Goal: Find specific page/section: Find specific page/section

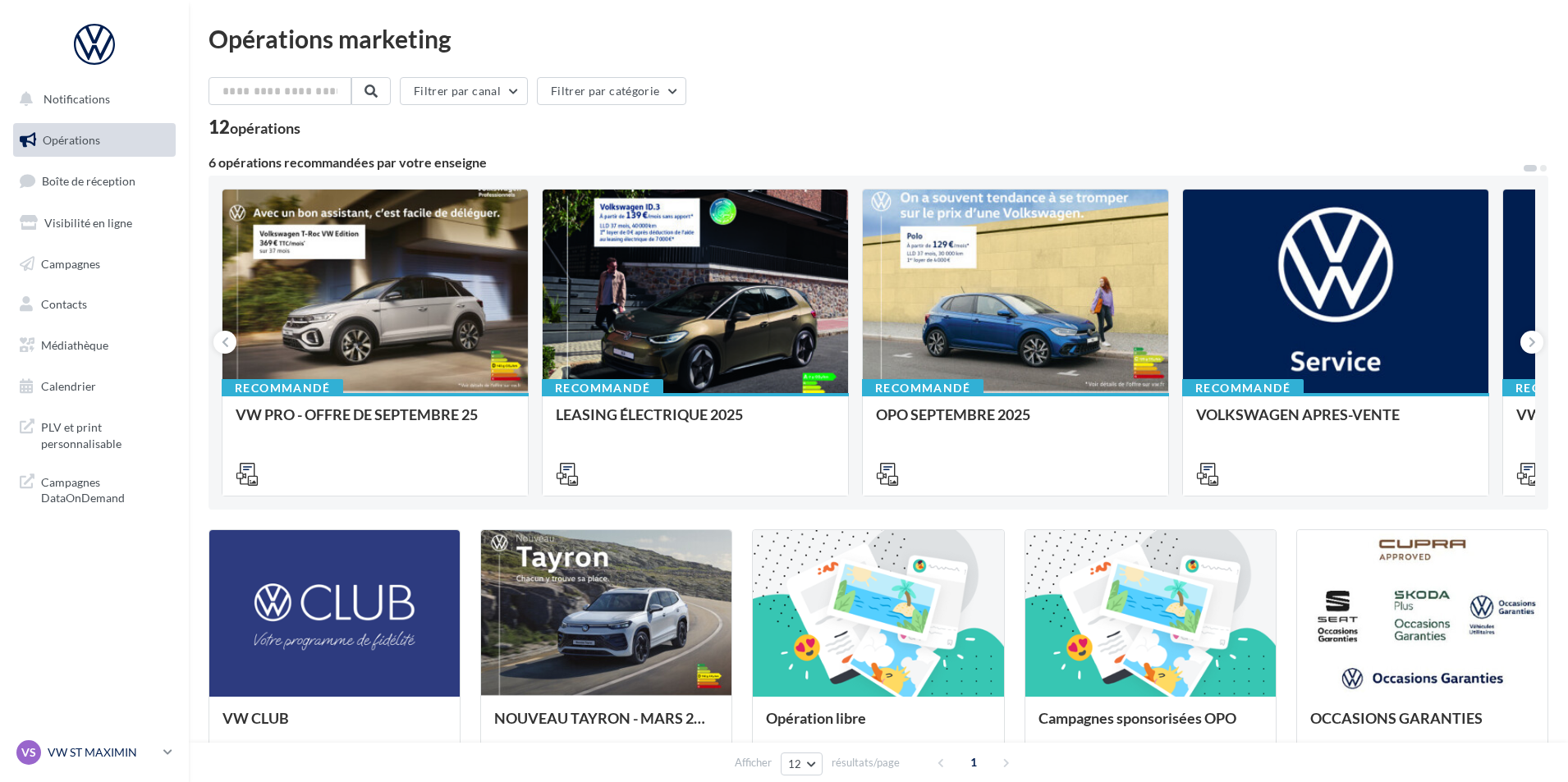
click at [80, 761] on div "VS VW ST MAXIMIN vw-stm-mam" at bounding box center [86, 752] width 140 height 25
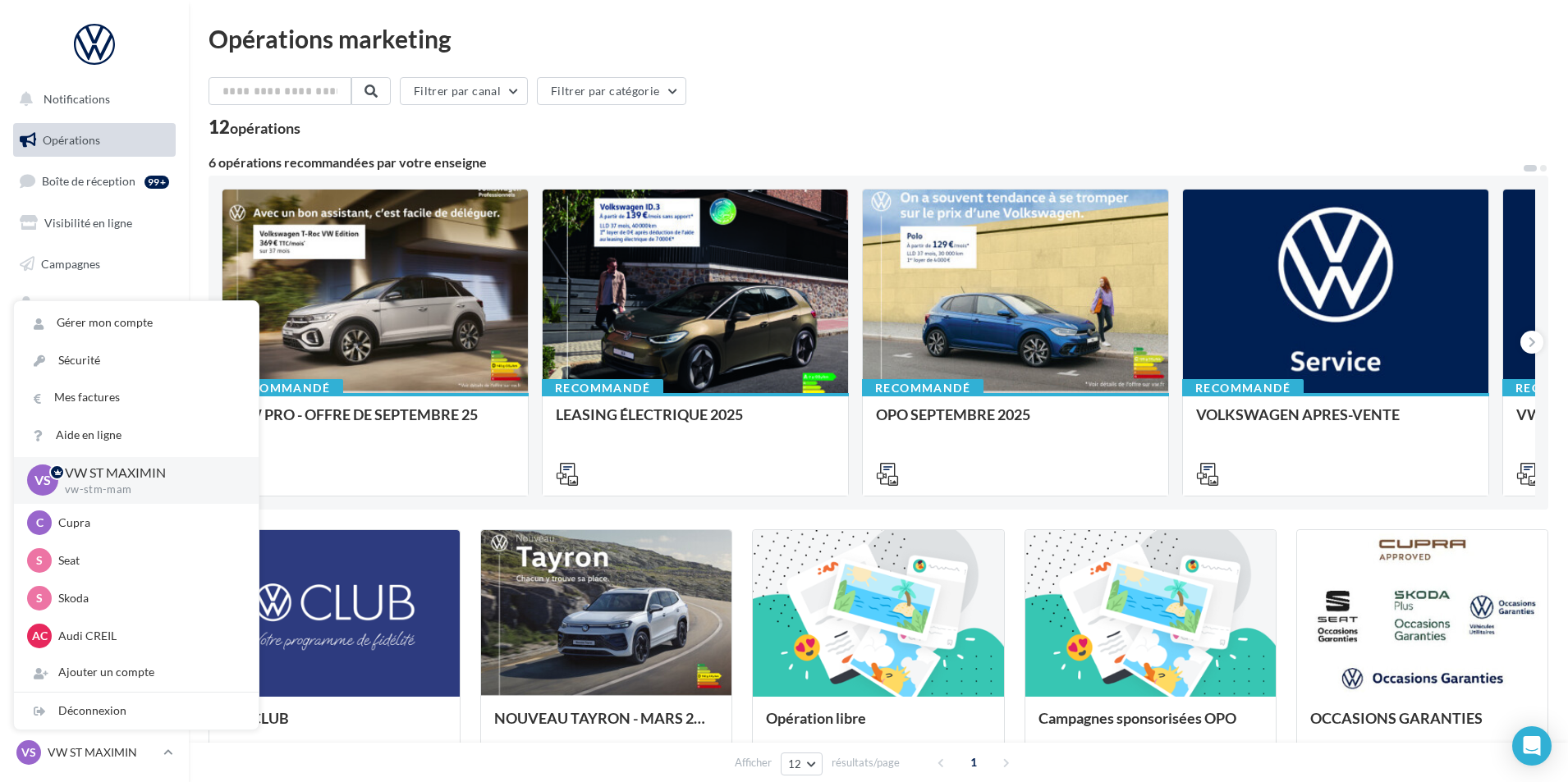
click at [209, 253] on div "Recommandé VW PRO - OFFRE DE SEPTEMBRE 25 Recommandé LEASING ÉLECTRIQUE 2025 Re…" at bounding box center [878, 342] width 1340 height 334
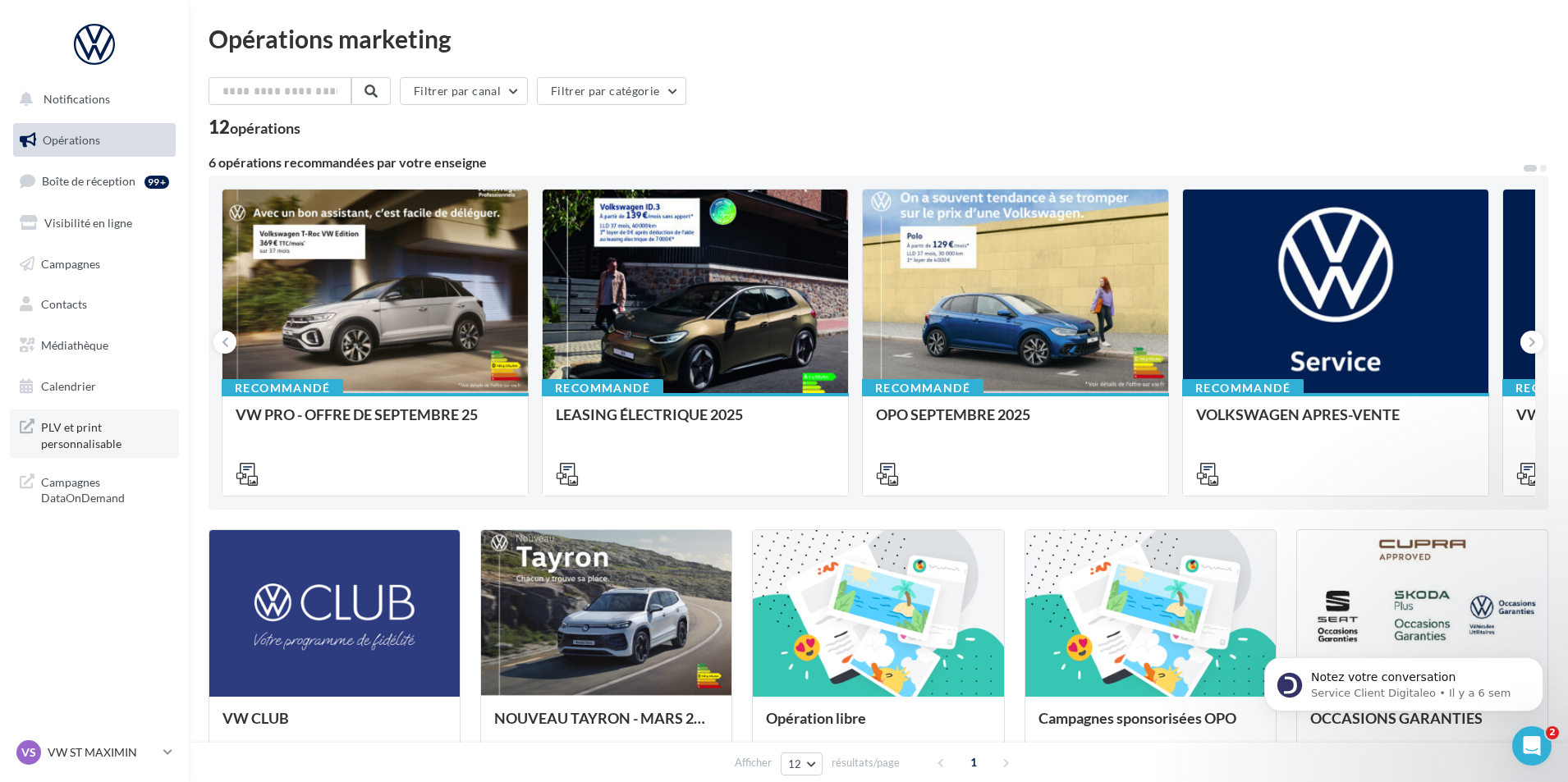
click at [70, 436] on span "PLV et print personnalisable" at bounding box center [105, 433] width 128 height 35
click at [137, 418] on span "PLV et print personnalisable" at bounding box center [105, 433] width 128 height 35
click at [117, 456] on link "PLV et print personnalisable" at bounding box center [95, 434] width 169 height 49
